Goal: Information Seeking & Learning: Learn about a topic

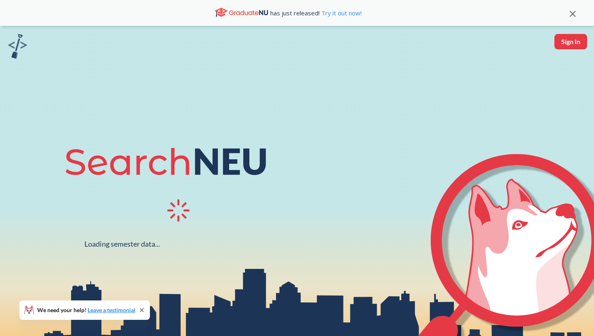
scroll to position [9, 0]
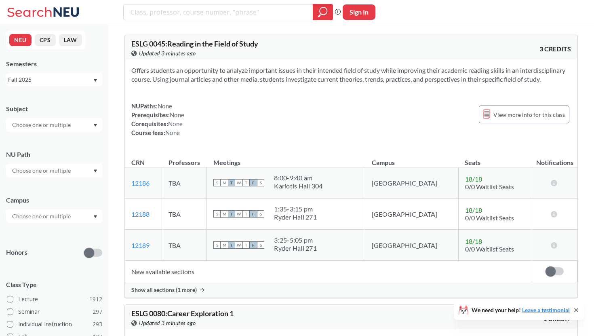
click at [68, 169] on input "text" at bounding box center [42, 171] width 68 height 10
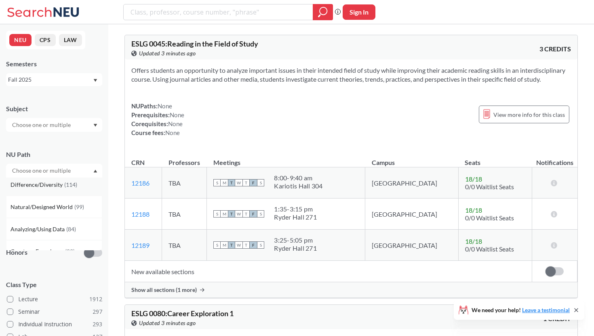
scroll to position [94, 0]
click at [67, 202] on span "Natural/Designed World" at bounding box center [43, 206] width 64 height 9
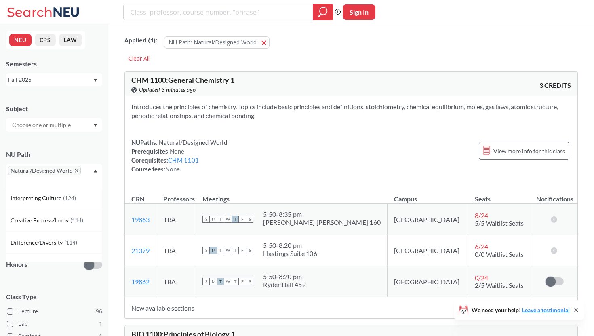
scroll to position [48, 0]
click at [95, 141] on div "Subject NU Path Natural/Designed World Writing Intensive ( 181 ) Societies/Inst…" at bounding box center [54, 260] width 96 height 329
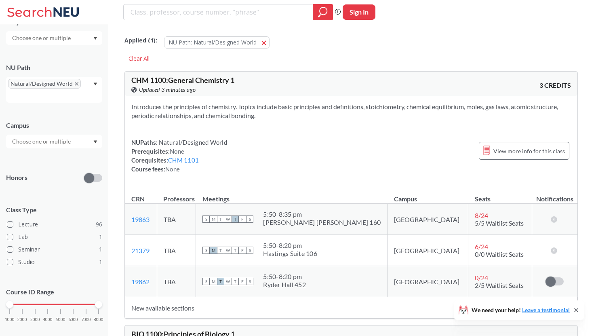
scroll to position [99, 0]
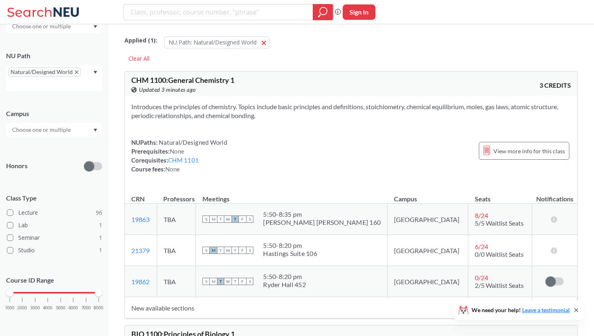
click at [65, 124] on div at bounding box center [54, 130] width 96 height 14
click at [53, 173] on div "Online ( 17 )" at bounding box center [56, 170] width 91 height 9
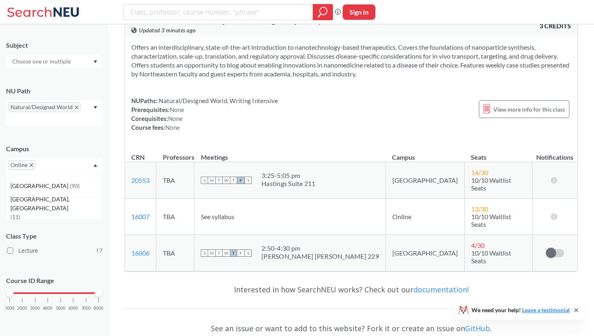
scroll to position [3789, 0]
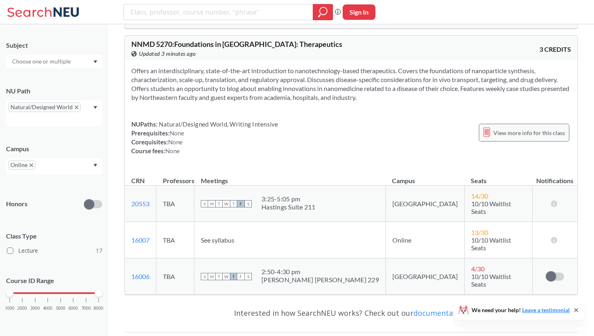
click at [521, 124] on div "View more info for this class" at bounding box center [524, 133] width 91 height 18
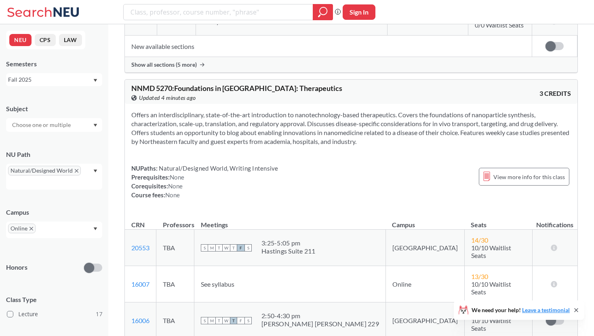
scroll to position [3744, 0]
click at [96, 171] on icon "Dropdown arrow" at bounding box center [96, 170] width 4 height 3
click at [74, 168] on span "Natural/Designed World" at bounding box center [44, 171] width 73 height 10
click at [76, 171] on icon "X to remove pill" at bounding box center [77, 171] width 4 height 4
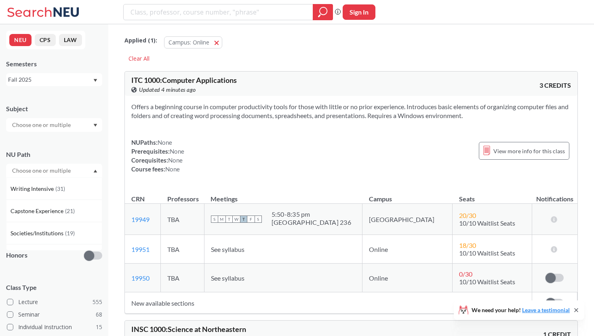
click at [66, 104] on div "Subject" at bounding box center [54, 114] width 96 height 36
click at [54, 122] on input "text" at bounding box center [42, 125] width 68 height 10
type input "econom"
click at [188, 8] on input "search" at bounding box center [218, 12] width 177 height 14
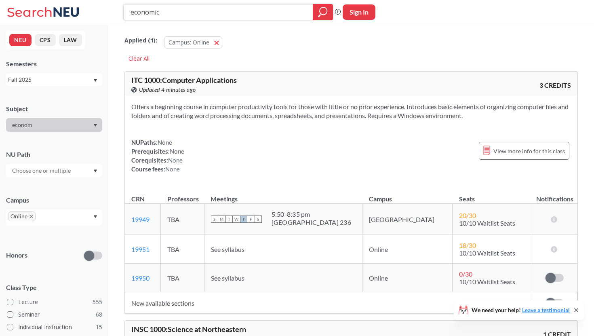
type input "economics"
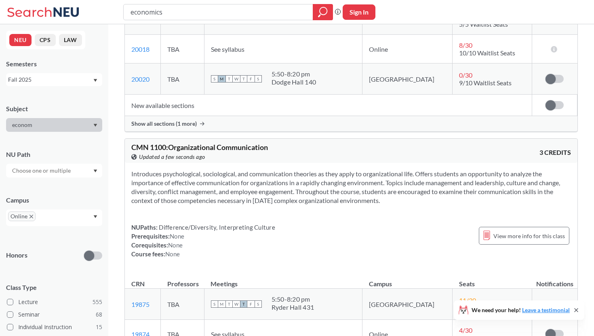
scroll to position [3246, 0]
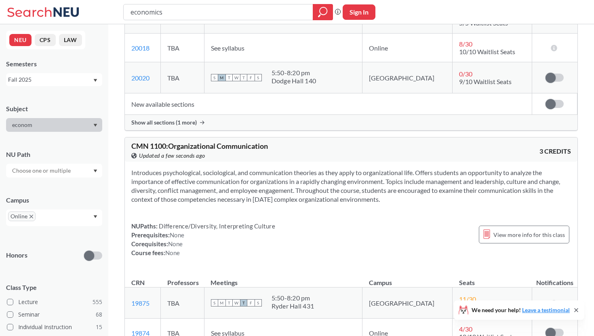
drag, startPoint x: 191, startPoint y: 16, endPoint x: 92, endPoint y: 16, distance: 98.6
click at [92, 16] on div "economics Phrase search guarantees the exact search appears in the results. Ex.…" at bounding box center [297, 12] width 594 height 24
type input "business"
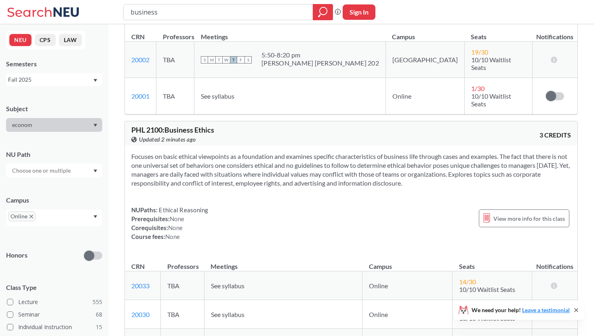
click at [79, 127] on div "econom" at bounding box center [54, 125] width 96 height 14
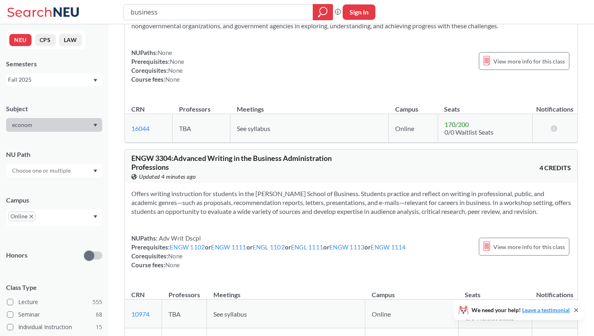
scroll to position [4792, 0]
